Goal: Task Accomplishment & Management: Complete application form

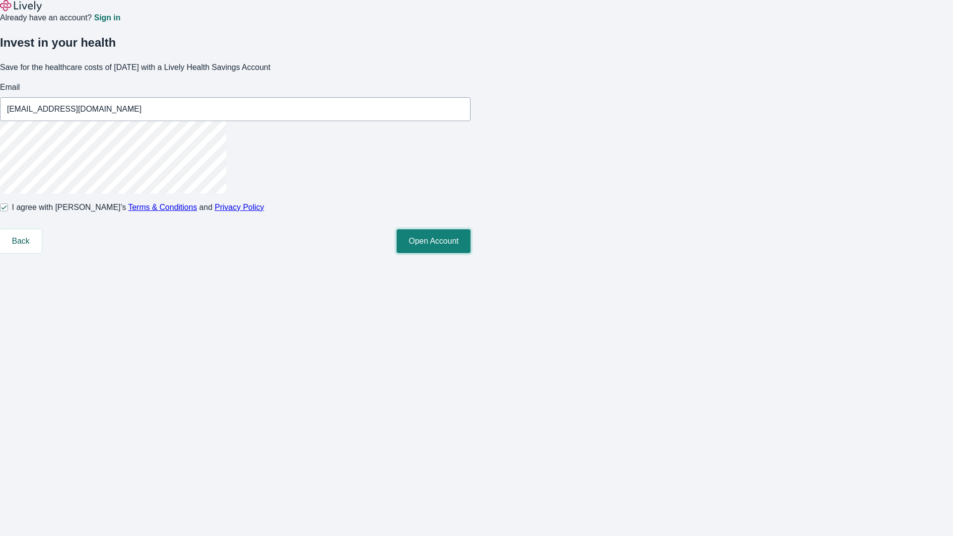
click at [471, 253] on button "Open Account" at bounding box center [434, 241] width 74 height 24
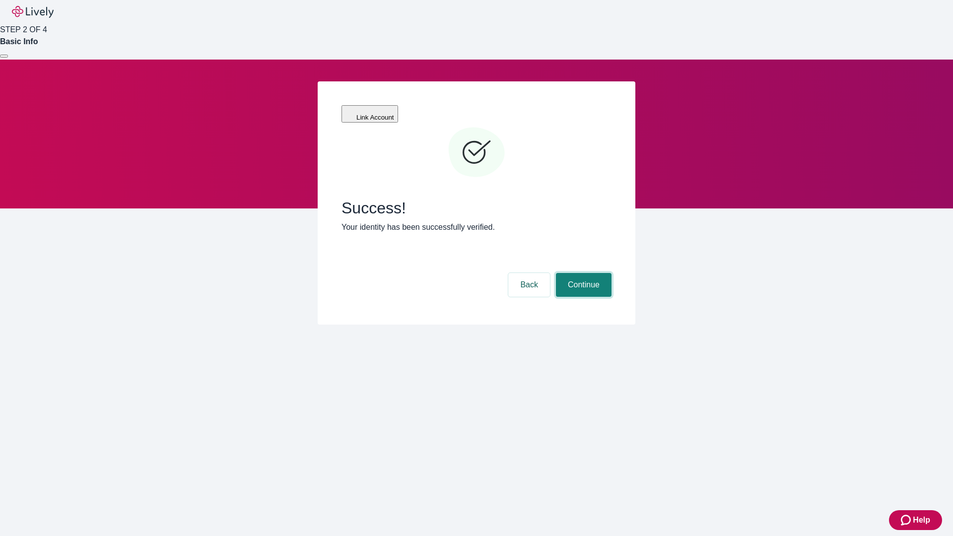
click at [582, 273] on button "Continue" at bounding box center [584, 285] width 56 height 24
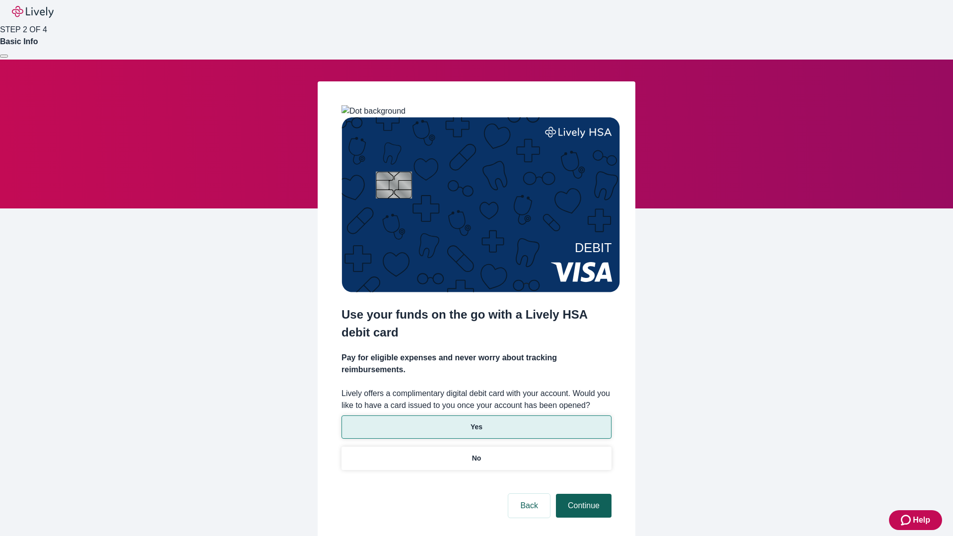
click at [476, 422] on p "Yes" at bounding box center [477, 427] width 12 height 10
click at [582, 494] on button "Continue" at bounding box center [584, 506] width 56 height 24
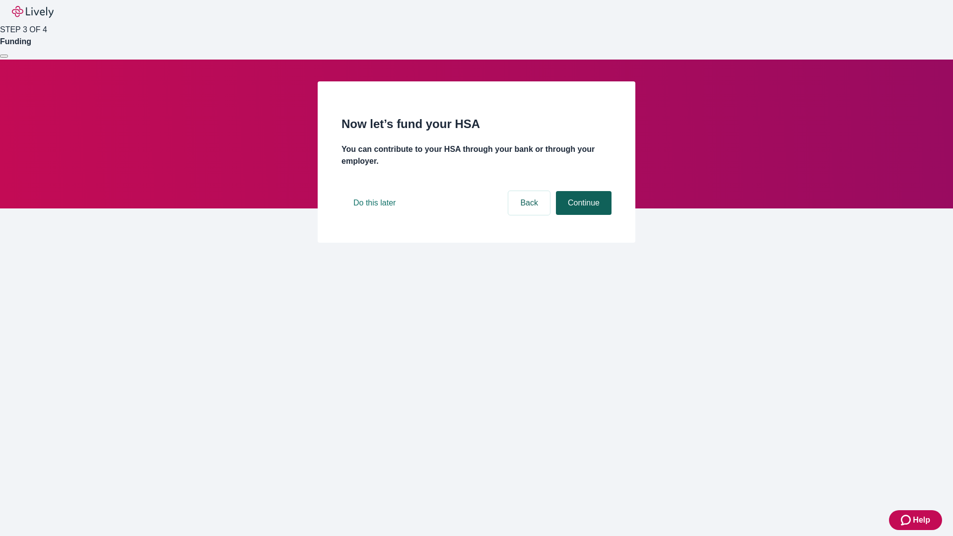
click at [582, 215] on button "Continue" at bounding box center [584, 203] width 56 height 24
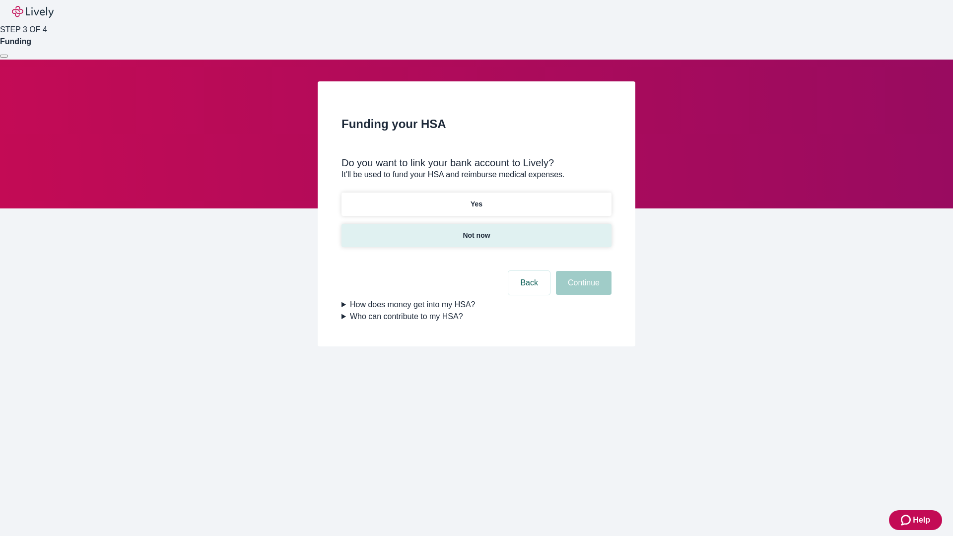
click at [476, 230] on p "Not now" at bounding box center [476, 235] width 27 height 10
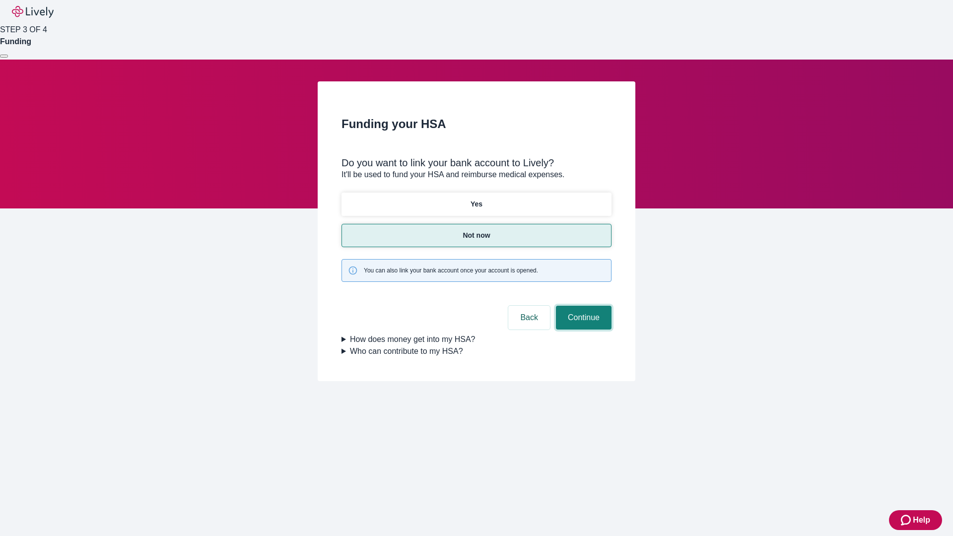
click at [582, 306] on button "Continue" at bounding box center [584, 318] width 56 height 24
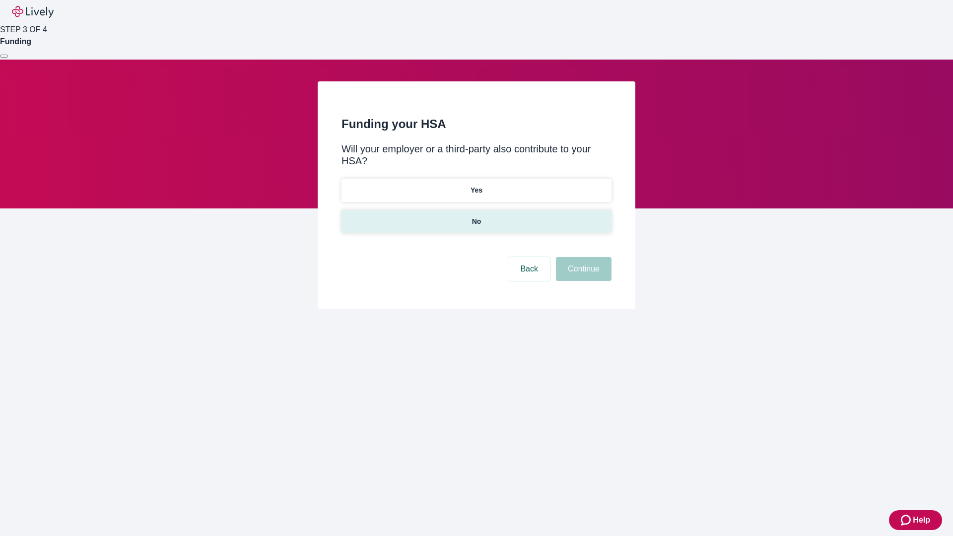
click at [476, 216] on p "No" at bounding box center [476, 221] width 9 height 10
click at [582, 257] on button "Continue" at bounding box center [584, 269] width 56 height 24
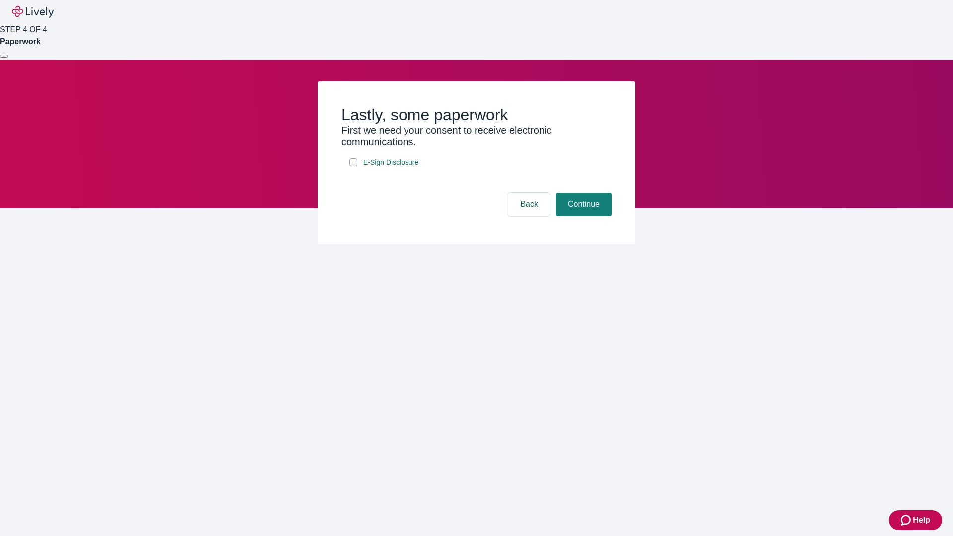
click at [353, 166] on input "E-Sign Disclosure" at bounding box center [354, 162] width 8 height 8
checkbox input "true"
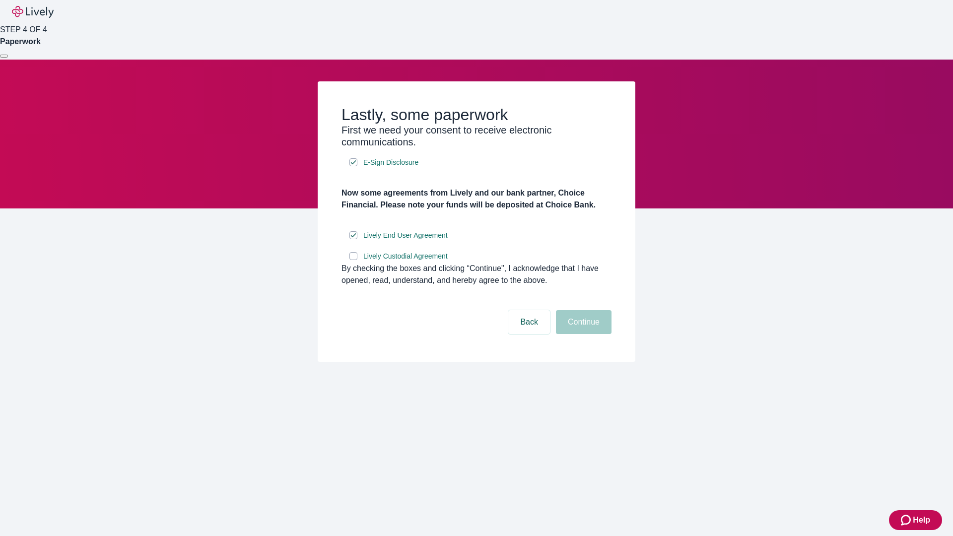
click at [353, 260] on input "Lively Custodial Agreement" at bounding box center [354, 256] width 8 height 8
checkbox input "true"
click at [582, 334] on button "Continue" at bounding box center [584, 322] width 56 height 24
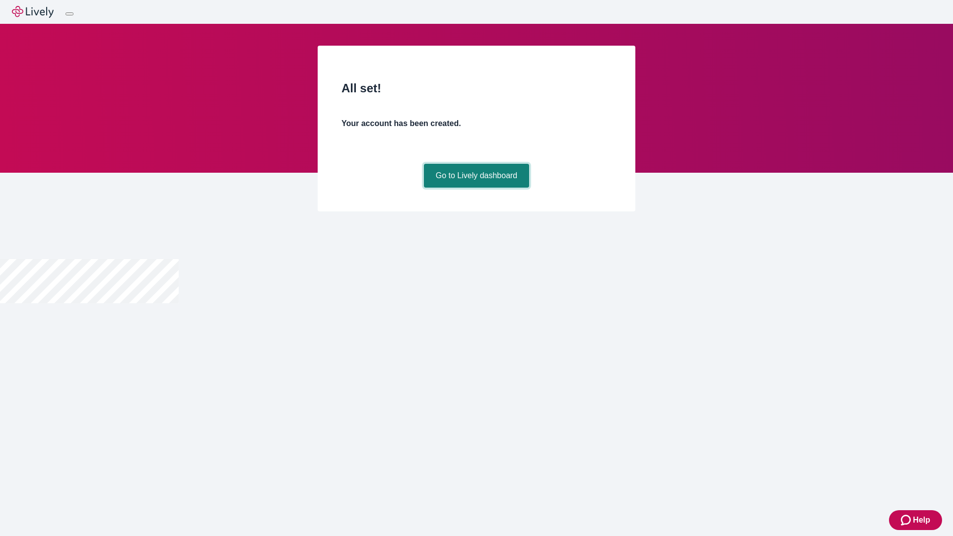
click at [476, 188] on link "Go to Lively dashboard" at bounding box center [477, 176] width 106 height 24
